Goal: Ask a question

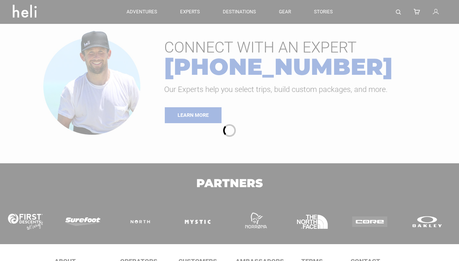
type input "Bike"
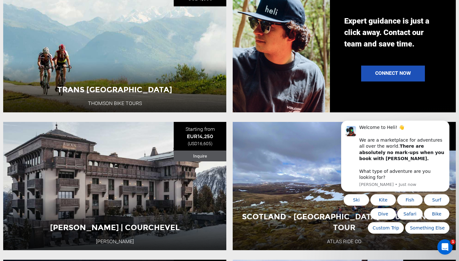
scroll to position [537, 0]
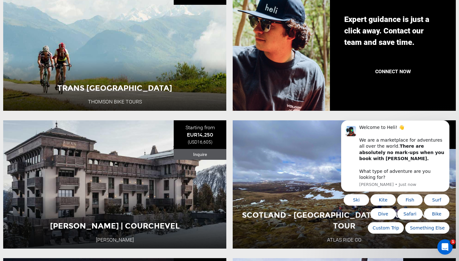
click at [383, 71] on link "Connect Now" at bounding box center [393, 72] width 64 height 16
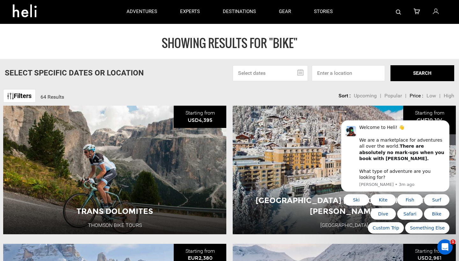
scroll to position [0, 0]
click at [444, 244] on icon "Open Intercom Messenger" at bounding box center [444, 246] width 4 height 5
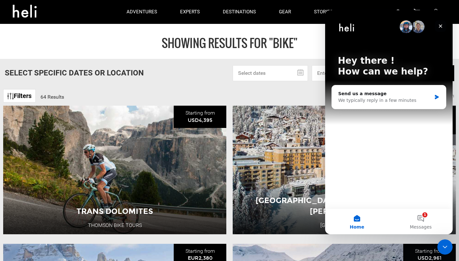
click at [440, 25] on icon "Close" at bounding box center [440, 26] width 5 height 5
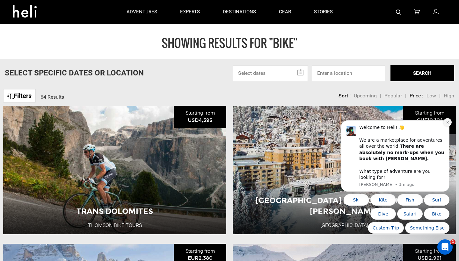
click at [448, 126] on button "Dismiss notification" at bounding box center [447, 122] width 8 height 8
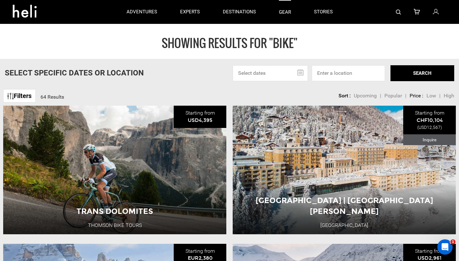
click at [285, 12] on link "gear" at bounding box center [285, 12] width 12 height 24
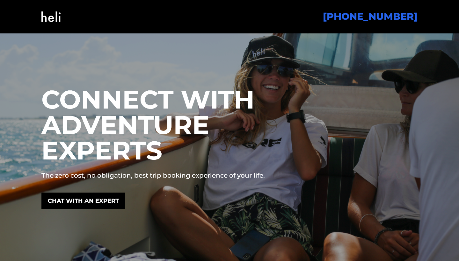
scroll to position [63, 0]
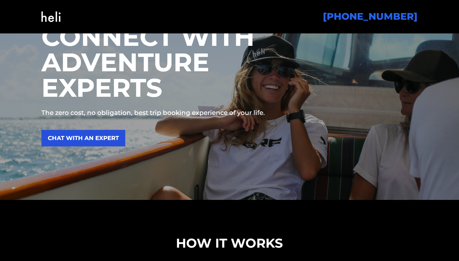
click at [114, 136] on link "CHAT WITH AN EXPERT" at bounding box center [83, 138] width 84 height 17
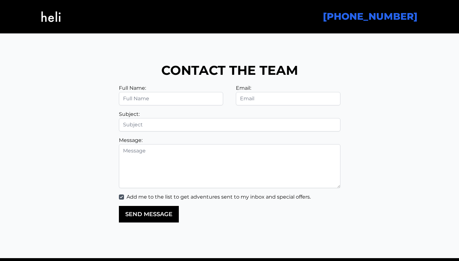
scroll to position [1434, 0]
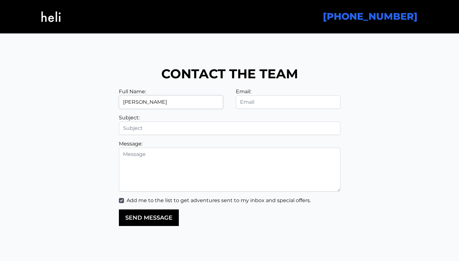
type input "[PERSON_NAME]"
type input "[EMAIL_ADDRESS][DOMAIN_NAME]"
click at [209, 130] on input "text" at bounding box center [229, 128] width 221 height 13
type input "Europe trip"
click at [209, 158] on textarea at bounding box center [229, 170] width 221 height 44
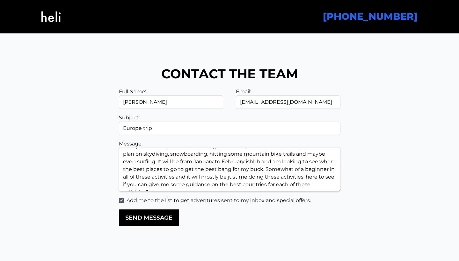
scroll to position [8, 0]
type textarea "Hello, me and my friends are looking to head to [GEOGRAPHIC_DATA] for 5 weeks. …"
click at [117, 198] on div "Add me to the list to get adventures sent to my inbox and special offers." at bounding box center [229, 201] width 234 height 8
click at [121, 199] on input "Add me to the list to get adventures sent to my inbox and special offers." at bounding box center [121, 200] width 5 height 5
click at [144, 219] on button "SEND MESSAGE" at bounding box center [149, 218] width 60 height 17
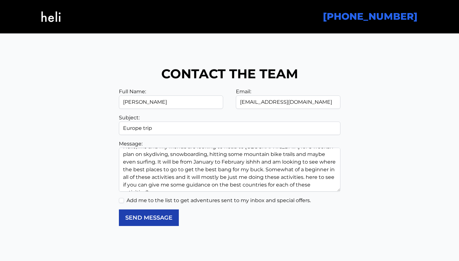
click at [132, 219] on button "SEND MESSAGE" at bounding box center [149, 218] width 60 height 17
click at [131, 201] on label "Add me to the list to get adventures sent to my inbox and special offers." at bounding box center [218, 201] width 184 height 8
click at [124, 201] on input "Add me to the list to get adventures sent to my inbox and special offers." at bounding box center [121, 200] width 5 height 5
checkbox input "true"
click at [135, 217] on button "SEND MESSAGE" at bounding box center [149, 218] width 60 height 17
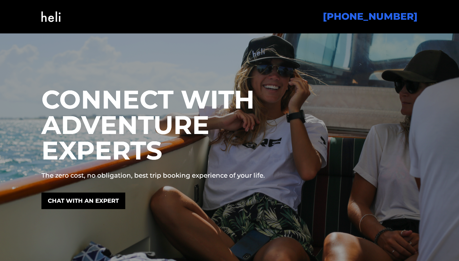
scroll to position [0, 0]
